Goal: Task Accomplishment & Management: Use online tool/utility

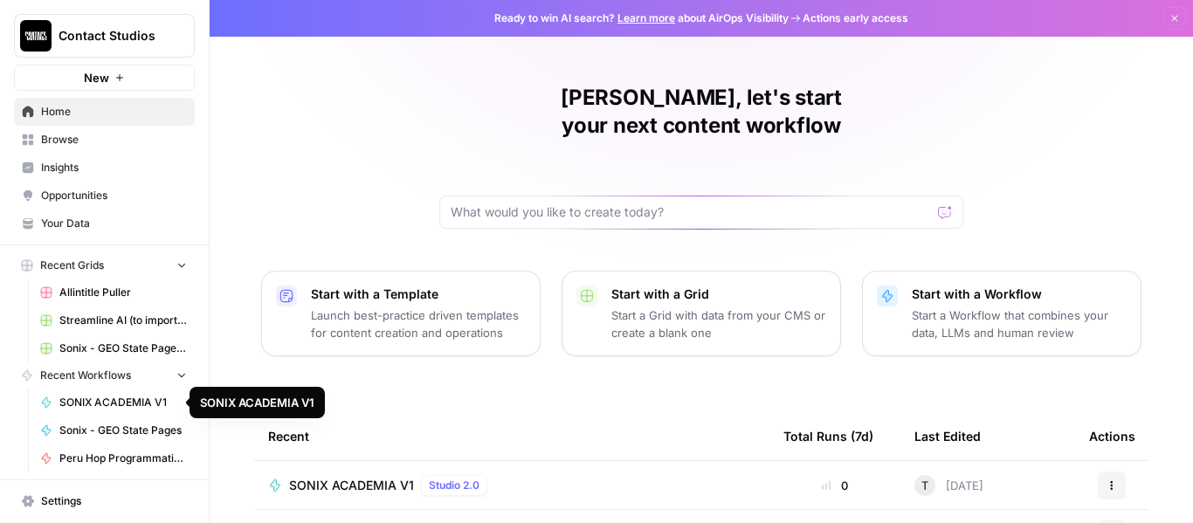
click at [107, 399] on span "SONIX ACADEMIA V1" at bounding box center [123, 403] width 128 height 16
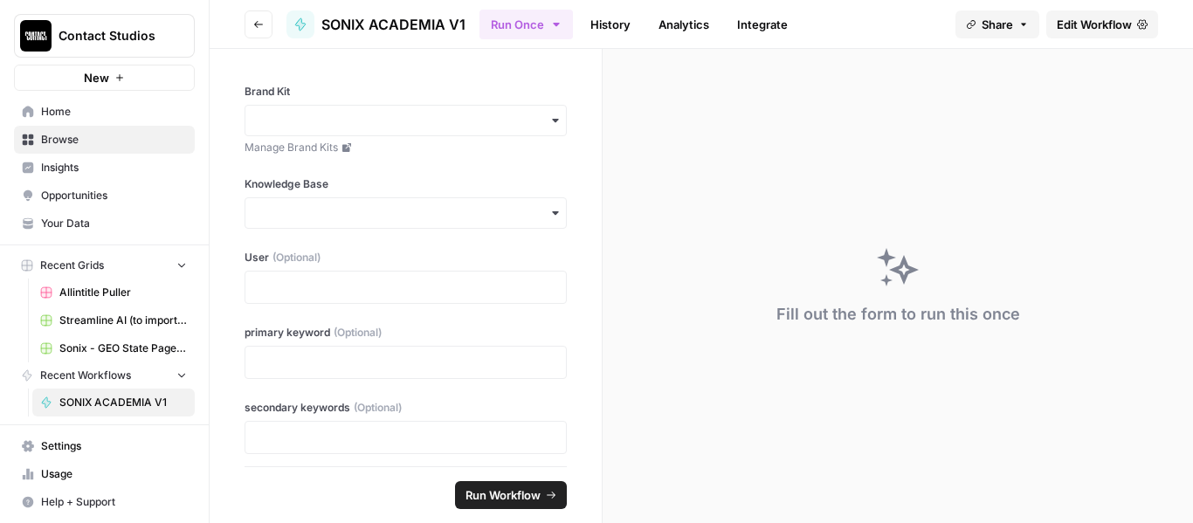
click at [46, 138] on span "Browse" at bounding box center [114, 140] width 146 height 16
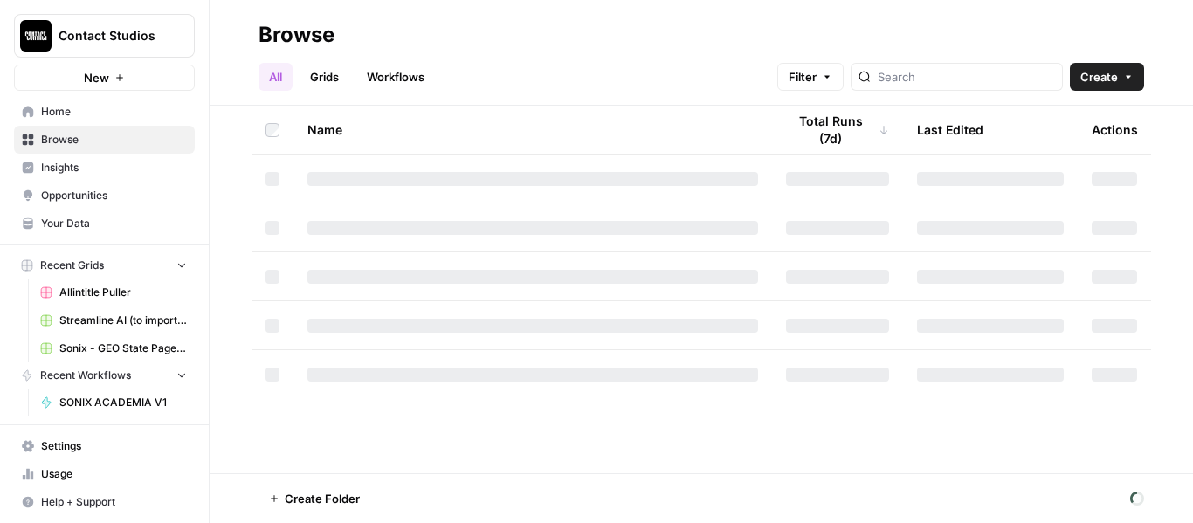
click at [385, 74] on link "Workflows" at bounding box center [395, 77] width 79 height 28
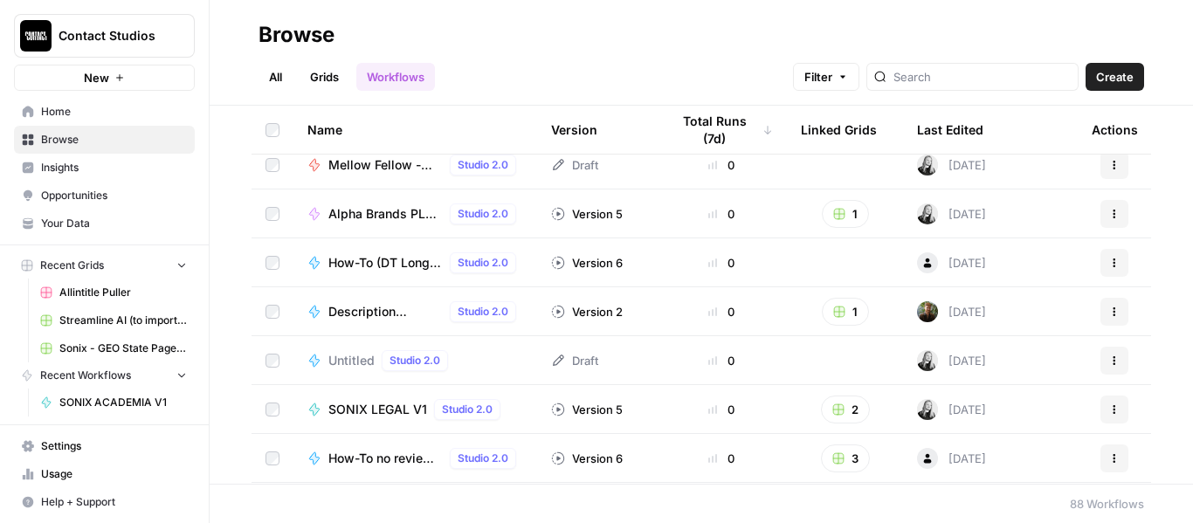
scroll to position [786, 0]
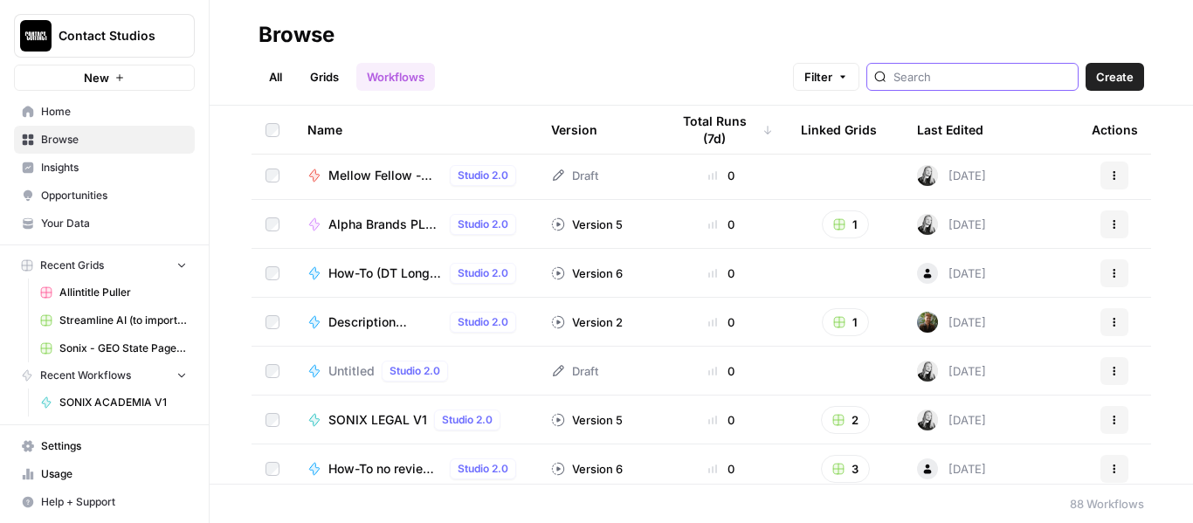
click at [981, 80] on input "search" at bounding box center [982, 76] width 177 height 17
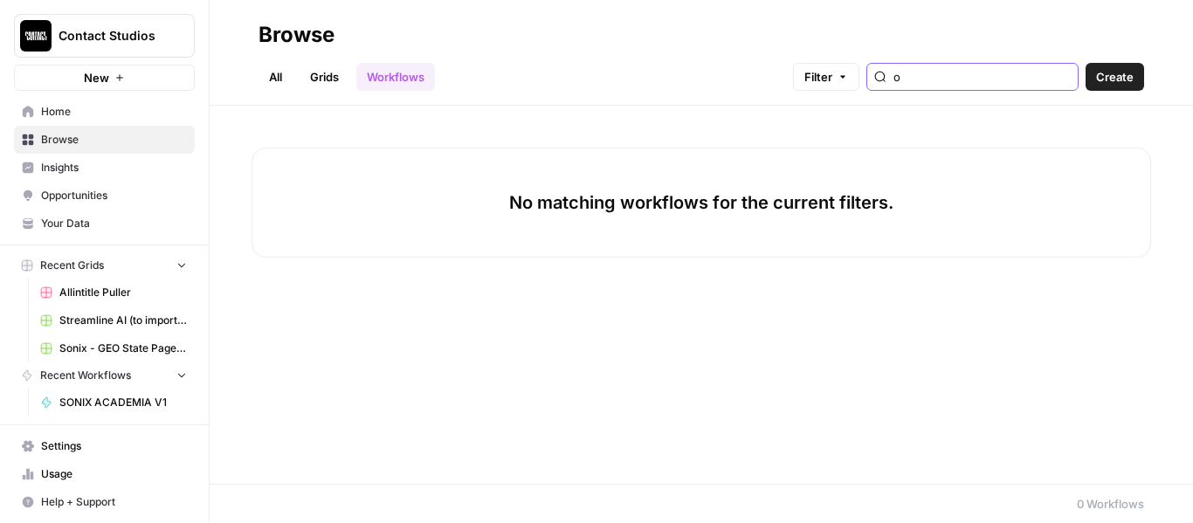
type input "o"
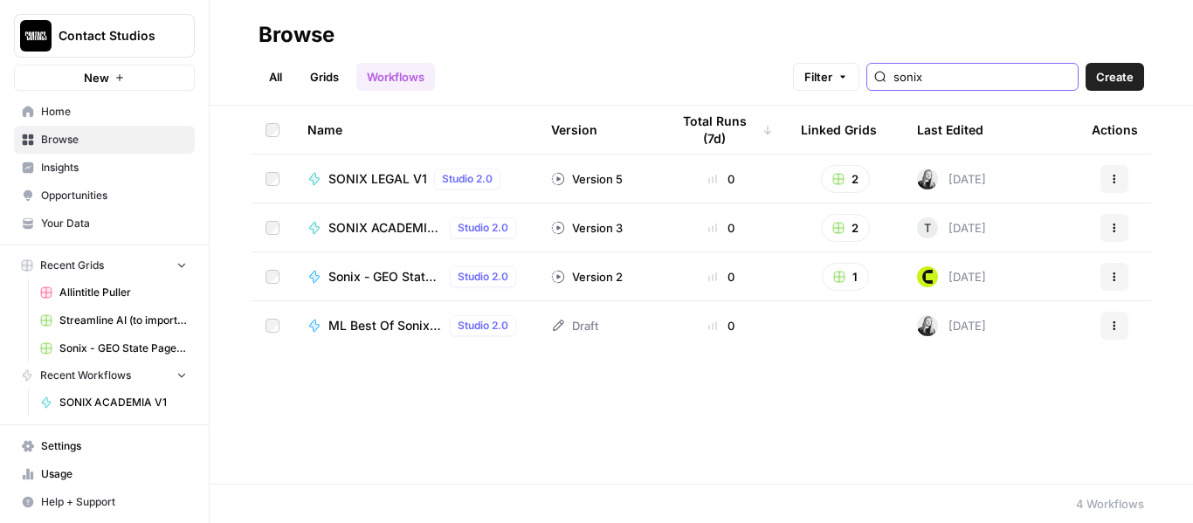
type input "sonix"
click at [373, 228] on span "SONIX ACADEMIA V1" at bounding box center [385, 227] width 114 height 17
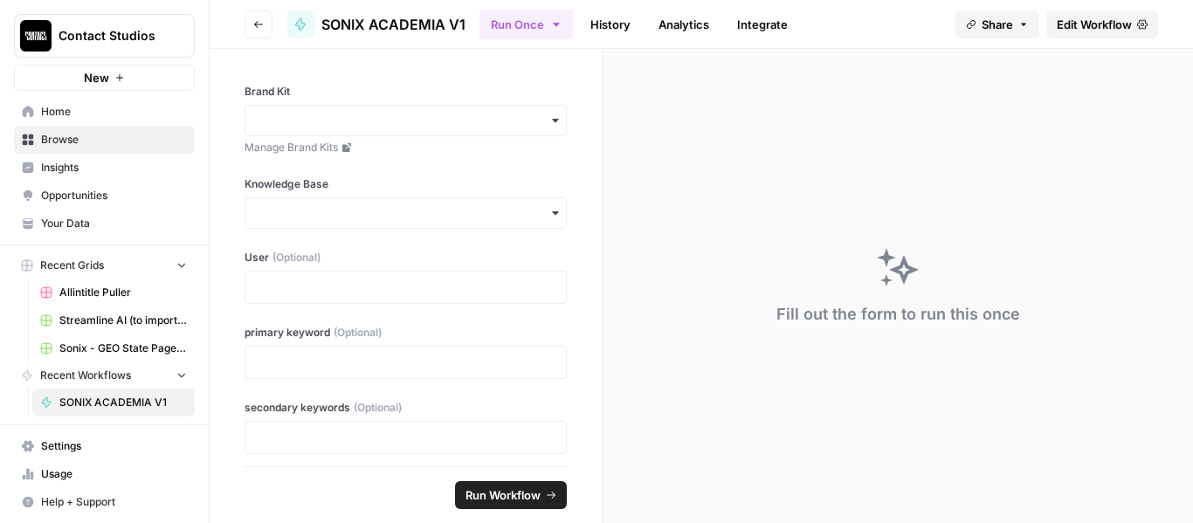
click at [1097, 19] on span "Edit Workflow" at bounding box center [1094, 24] width 75 height 17
